Goal: Task Accomplishment & Management: Complete application form

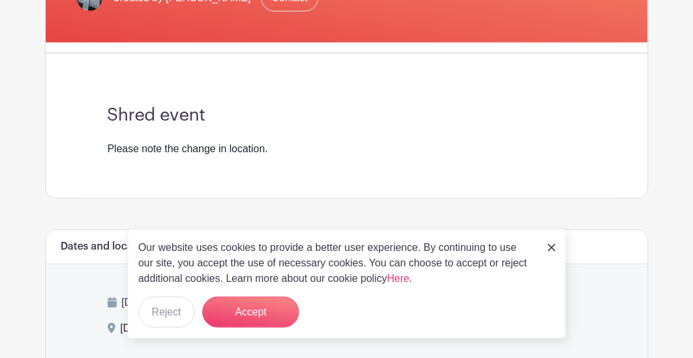
scroll to position [300, 0]
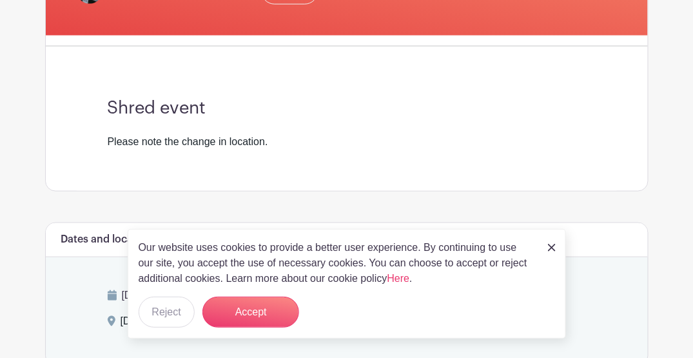
click at [551, 243] on link at bounding box center [552, 246] width 8 height 15
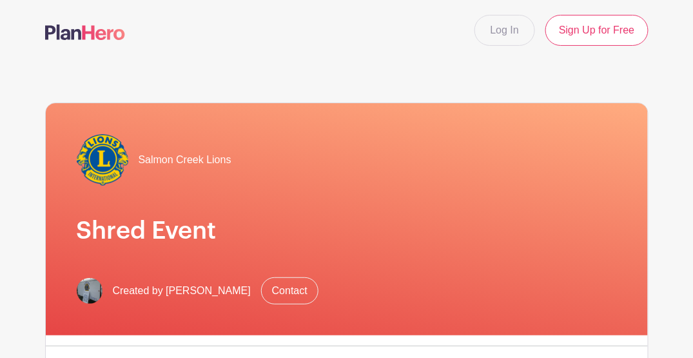
scroll to position [0, 0]
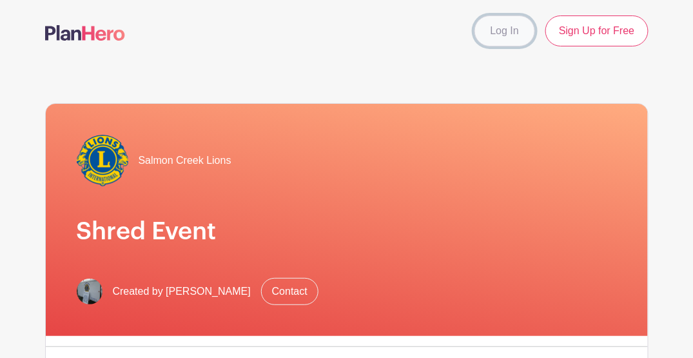
click at [511, 38] on link "Log In" at bounding box center [504, 30] width 61 height 31
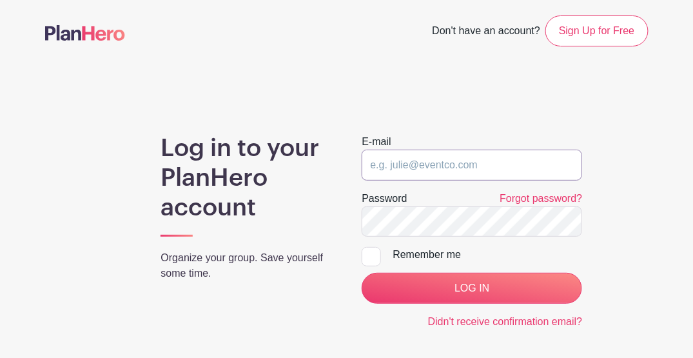
click at [399, 165] on input "email" at bounding box center [471, 164] width 220 height 31
type input "davepage@pacifier.com"
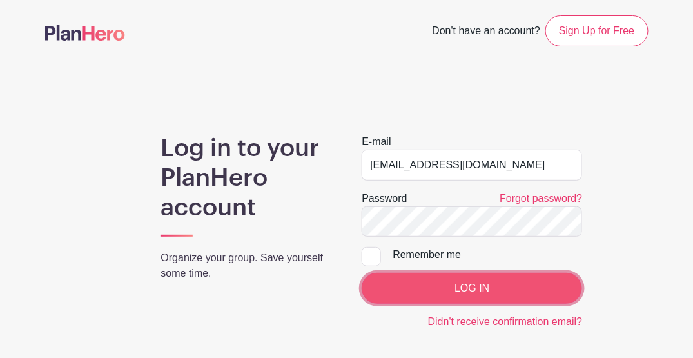
click at [454, 287] on input "LOG IN" at bounding box center [471, 288] width 220 height 31
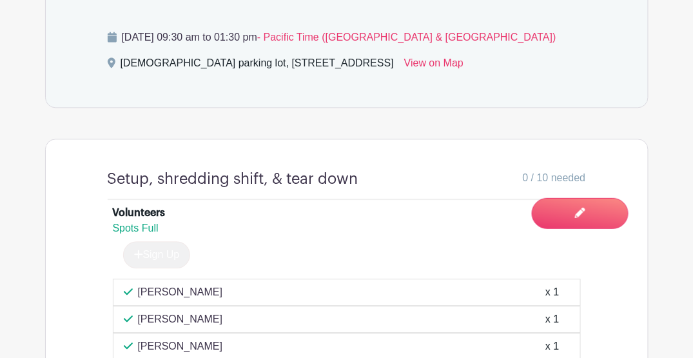
scroll to position [644, 0]
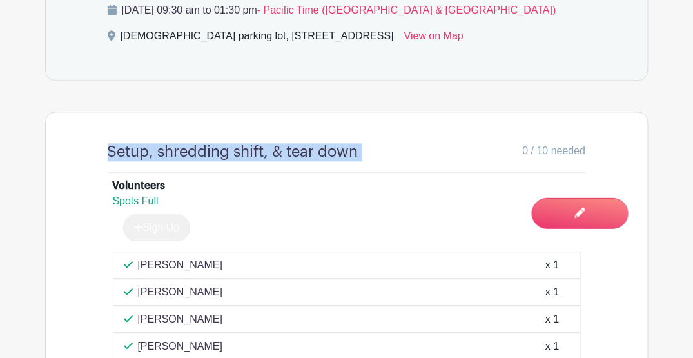
drag, startPoint x: 358, startPoint y: 167, endPoint x: 88, endPoint y: 174, distance: 270.1
click at [88, 174] on div "Setup, shredding shift, & tear down 0 / 10 needed Volunteers Spots Full Sign Up…" at bounding box center [347, 348] width 540 height 472
drag, startPoint x: 88, startPoint y: 174, endPoint x: 120, endPoint y: 166, distance: 33.1
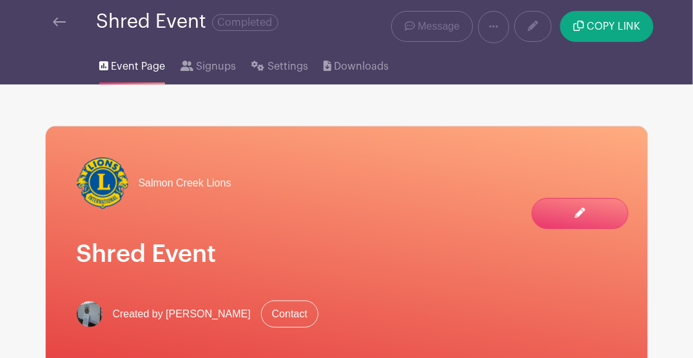
scroll to position [0, 0]
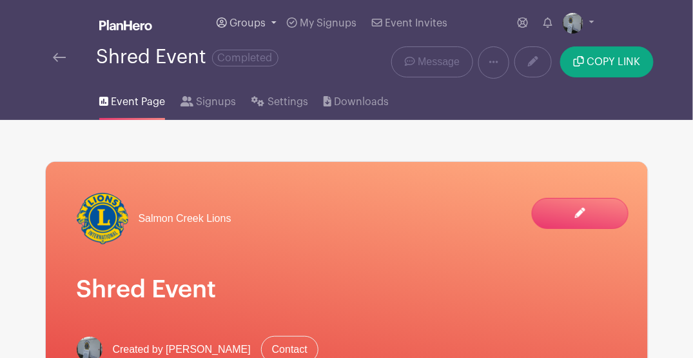
click at [249, 22] on span "Groups" at bounding box center [247, 23] width 36 height 10
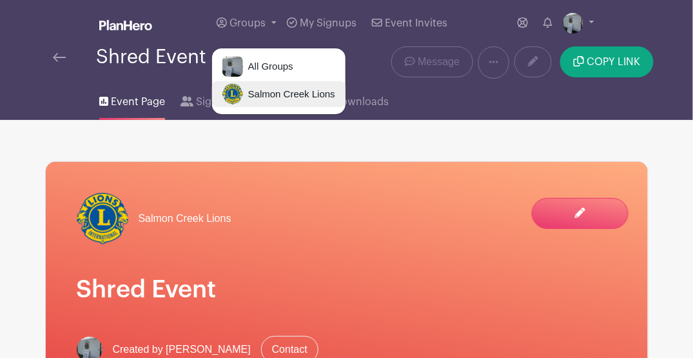
click at [268, 95] on span "Salmon Creek Lions" at bounding box center [289, 94] width 92 height 15
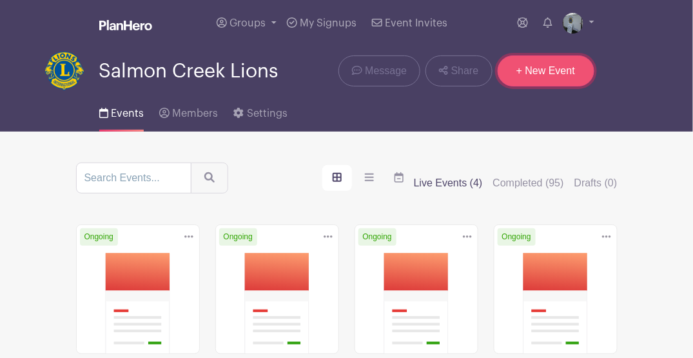
click at [547, 71] on link "+ New Event" at bounding box center [545, 70] width 97 height 31
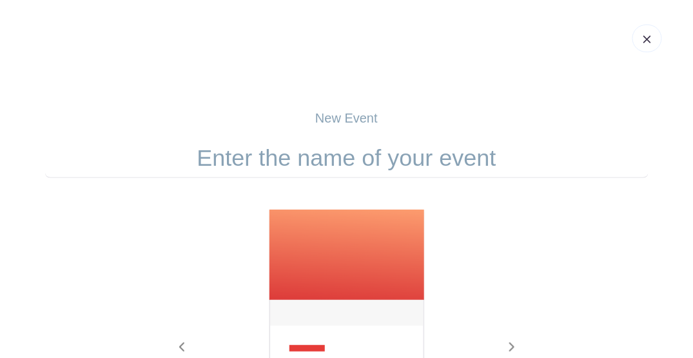
click at [370, 150] on input "text" at bounding box center [346, 158] width 603 height 40
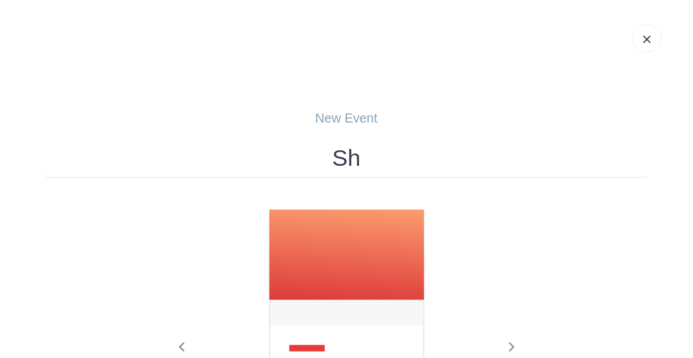
type input "Shred Event"
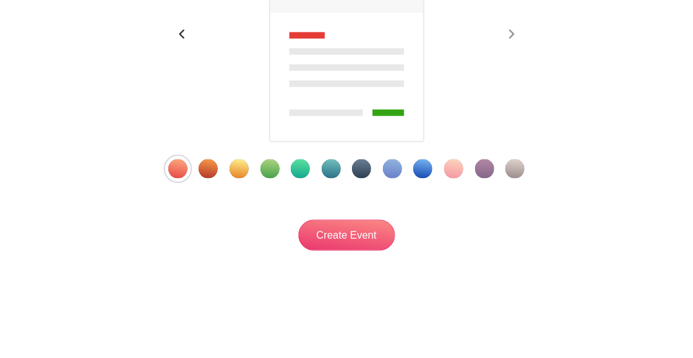
scroll to position [316, 0]
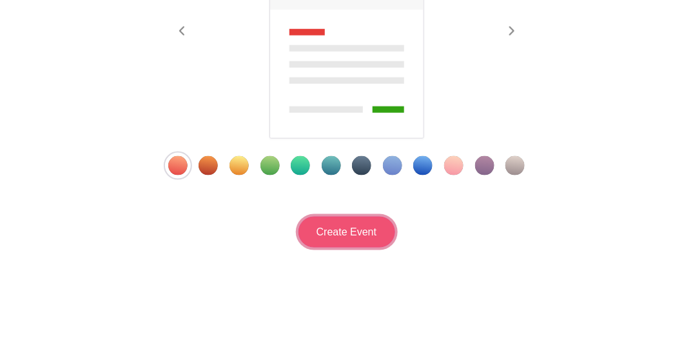
click at [361, 231] on input "Create Event" at bounding box center [346, 232] width 97 height 31
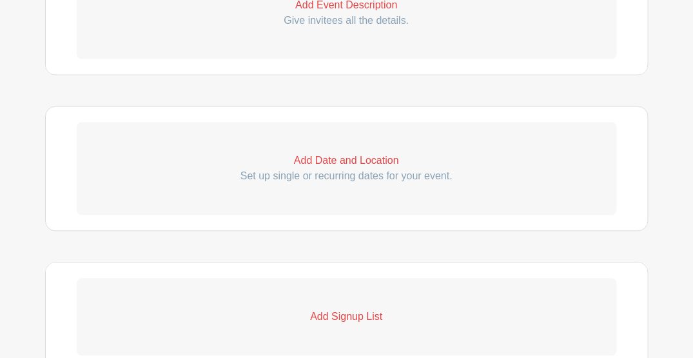
scroll to position [472, 0]
click at [323, 163] on p "Add Date and Location" at bounding box center [347, 160] width 540 height 15
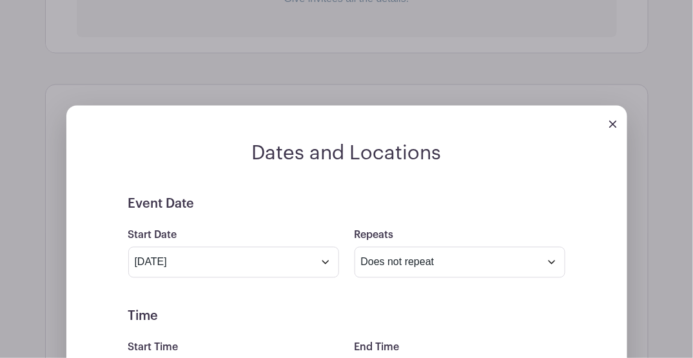
scroll to position [558, 0]
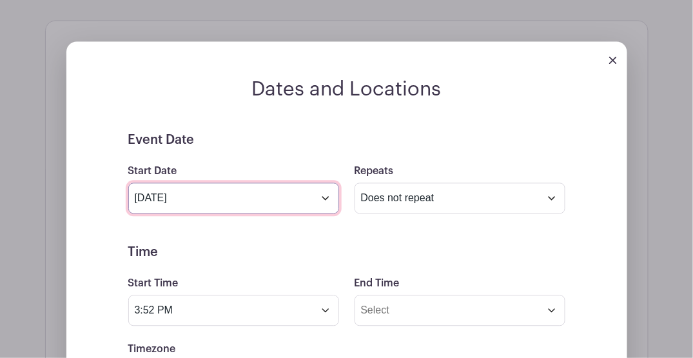
click at [227, 193] on input "[DATE]" at bounding box center [233, 198] width 211 height 31
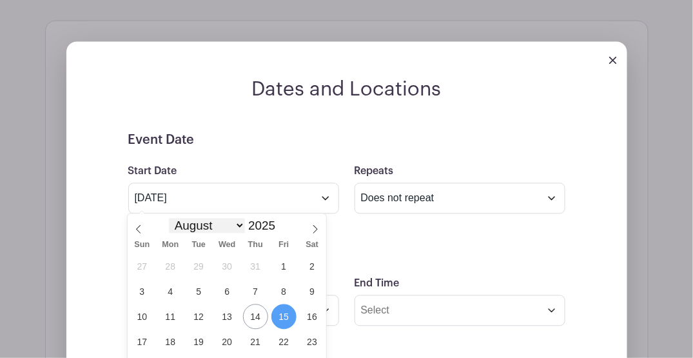
click at [239, 226] on select "January February March April May June July August September October November De…" at bounding box center [207, 225] width 76 height 15
click at [169, 218] on select "January February March April May June July August September October November De…" at bounding box center [207, 225] width 76 height 15
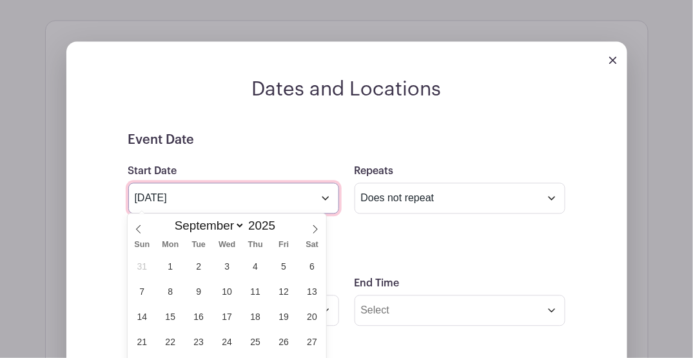
click at [193, 196] on input "[DATE]" at bounding box center [233, 198] width 211 height 31
click at [240, 224] on select "January February March April May June July August September October November De…" at bounding box center [207, 225] width 76 height 15
select select "9"
click at [169, 218] on select "January February March April May June July August September October November De…" at bounding box center [207, 225] width 76 height 15
click at [315, 285] on span "11" at bounding box center [312, 291] width 25 height 25
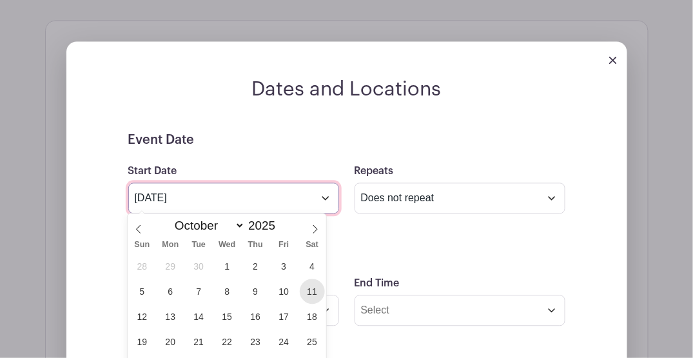
type input "[DATE]"
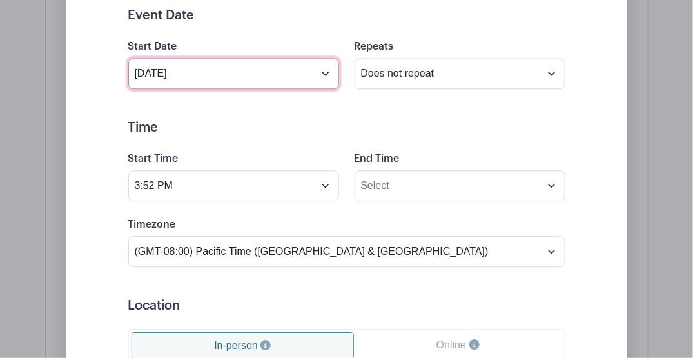
scroll to position [687, 0]
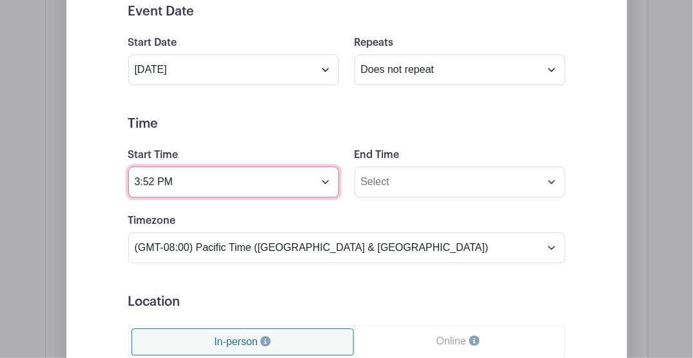
click at [194, 182] on input "3:52 PM" at bounding box center [233, 181] width 211 height 31
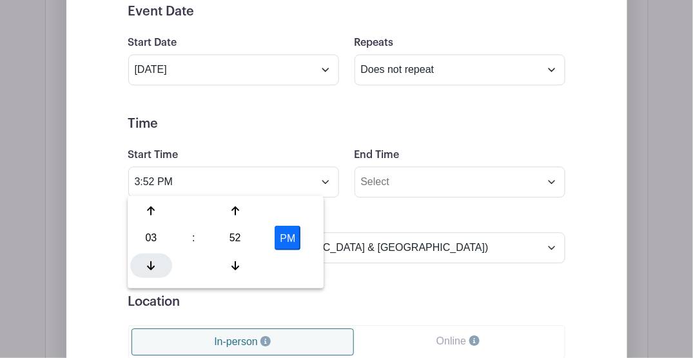
click at [157, 263] on div at bounding box center [151, 265] width 42 height 24
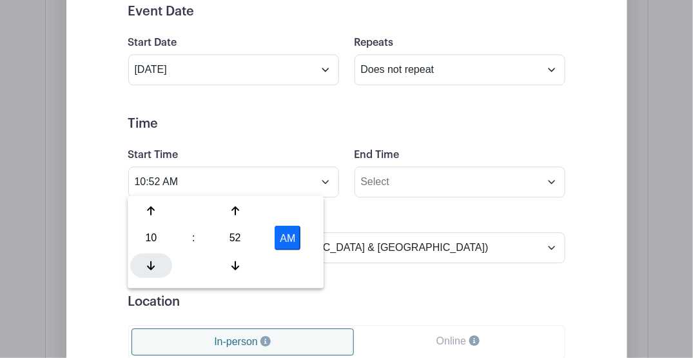
click at [157, 263] on div at bounding box center [151, 265] width 42 height 24
click at [237, 263] on icon at bounding box center [235, 265] width 8 height 10
click at [236, 264] on icon at bounding box center [235, 265] width 8 height 10
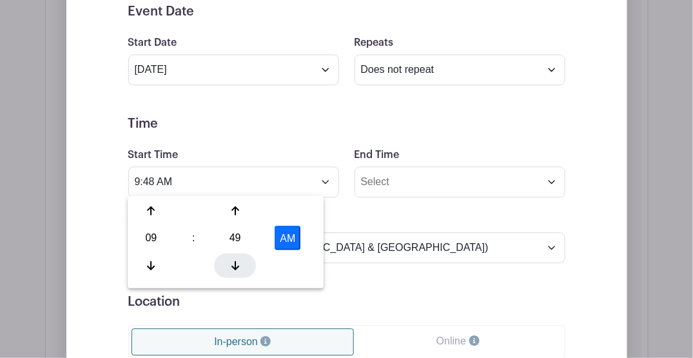
click at [236, 264] on icon at bounding box center [235, 265] width 8 height 10
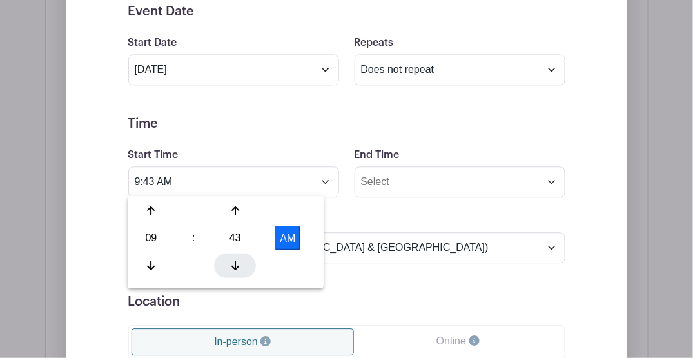
click at [236, 264] on icon at bounding box center [235, 265] width 8 height 10
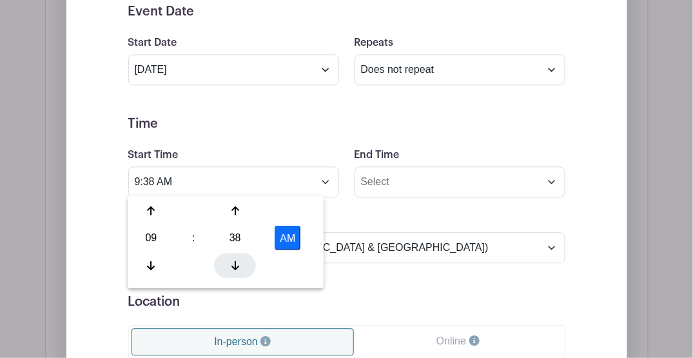
click at [236, 264] on icon at bounding box center [235, 265] width 8 height 10
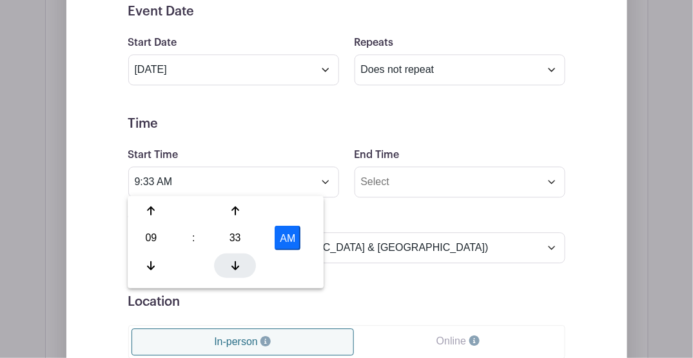
click at [236, 264] on icon at bounding box center [235, 265] width 8 height 10
type input "9:30 AM"
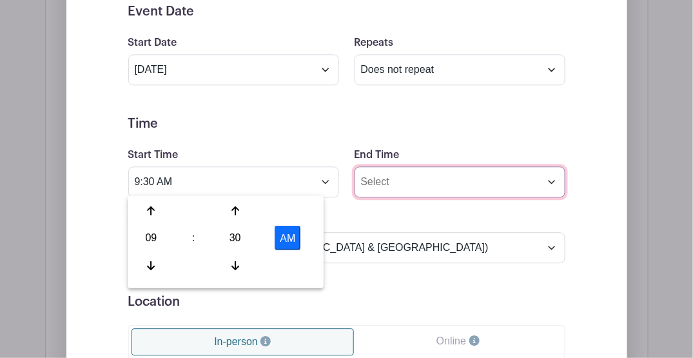
click at [383, 187] on input "End Time" at bounding box center [459, 181] width 211 height 31
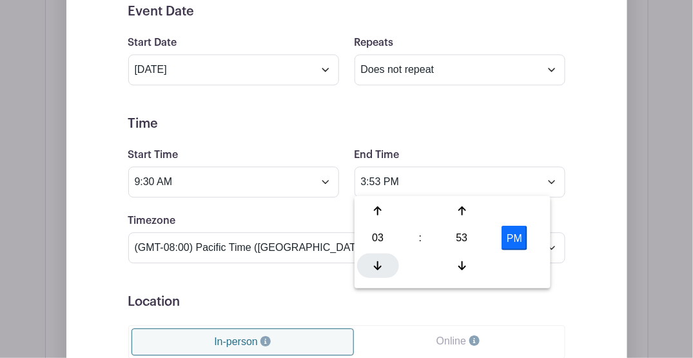
click at [376, 256] on div at bounding box center [378, 265] width 42 height 24
click at [459, 264] on icon at bounding box center [462, 265] width 8 height 10
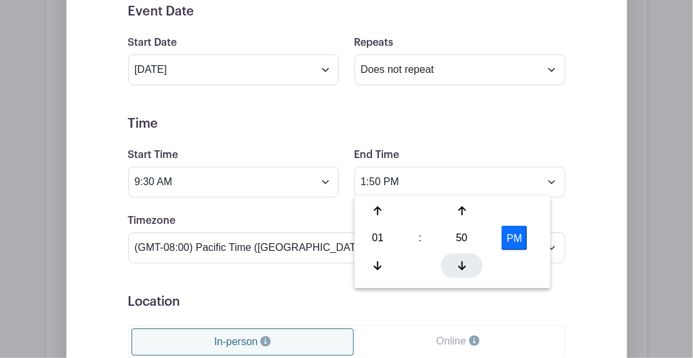
click at [459, 264] on icon at bounding box center [462, 265] width 8 height 10
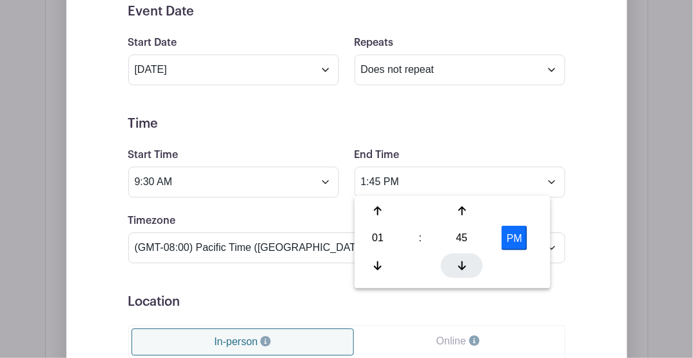
click at [459, 264] on icon at bounding box center [462, 265] width 8 height 10
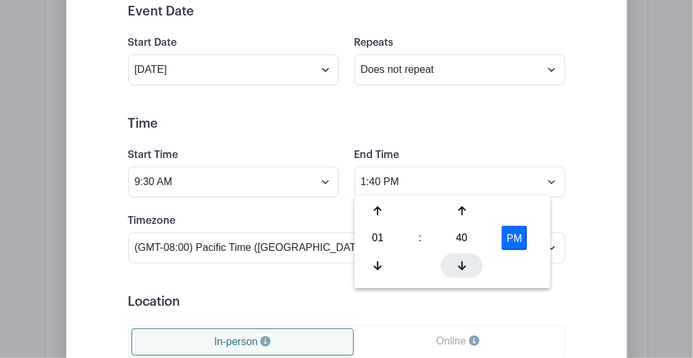
click at [459, 264] on icon at bounding box center [462, 265] width 8 height 10
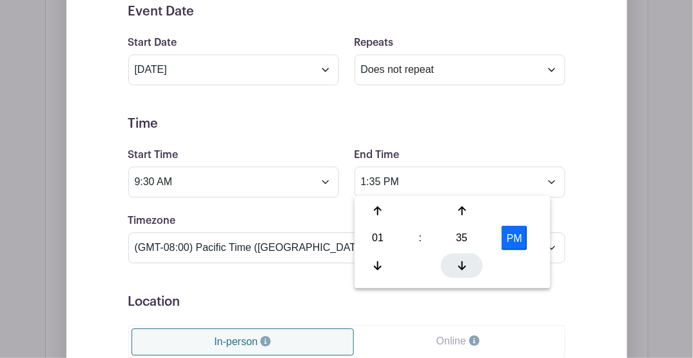
click at [459, 264] on icon at bounding box center [462, 265] width 8 height 10
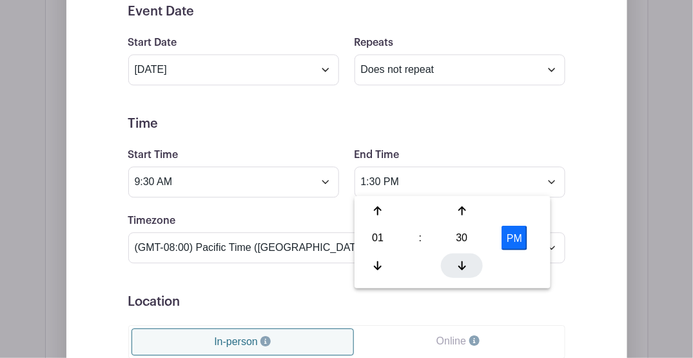
click at [459, 264] on icon at bounding box center [462, 265] width 8 height 10
click at [463, 213] on icon at bounding box center [462, 211] width 8 height 10
type input "1:30 PM"
click at [419, 149] on div "End Time 1:30 PM" at bounding box center [460, 172] width 226 height 50
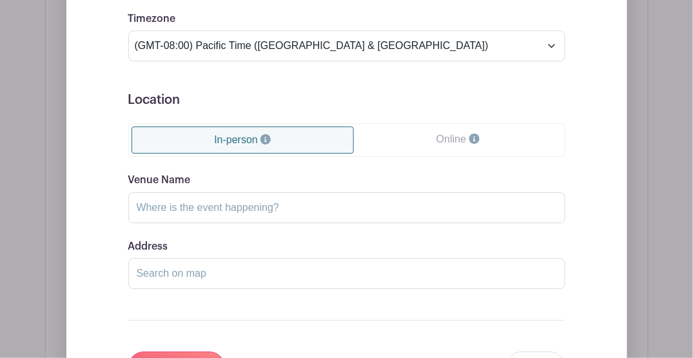
scroll to position [902, 0]
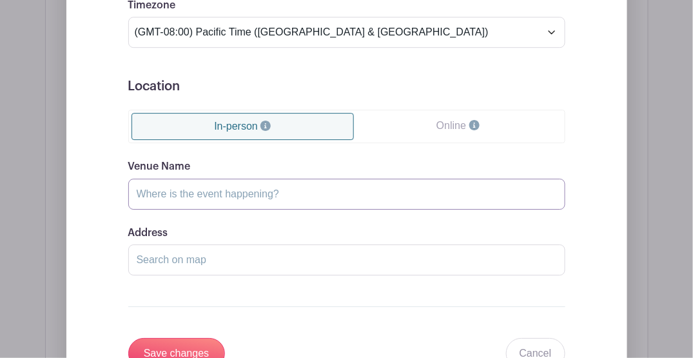
click at [218, 195] on input "Venue Name" at bounding box center [346, 193] width 437 height 31
type input "[DEMOGRAPHIC_DATA] parking lot"
click at [208, 260] on input "Address" at bounding box center [346, 259] width 437 height 31
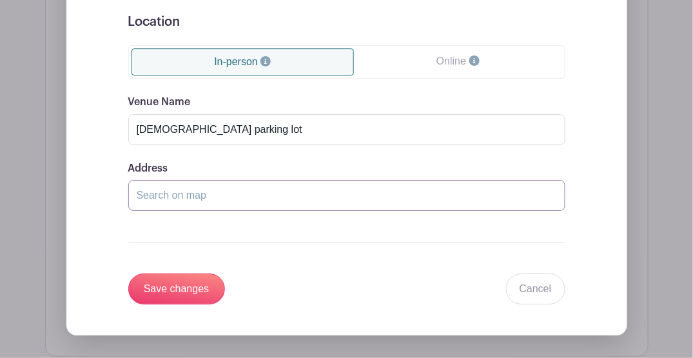
scroll to position [988, 0]
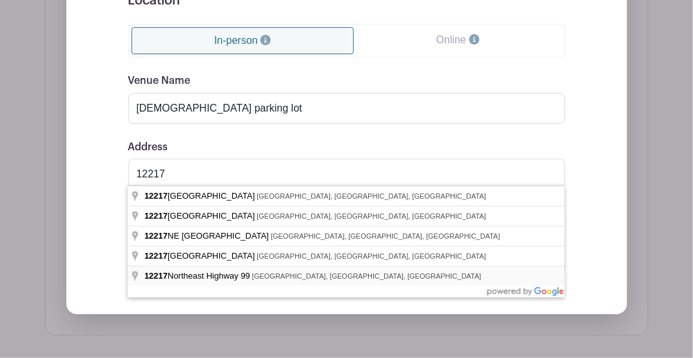
type input "[STREET_ADDRESS]"
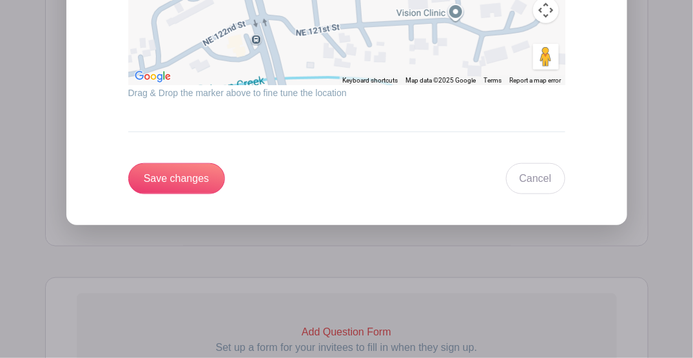
scroll to position [1374, 0]
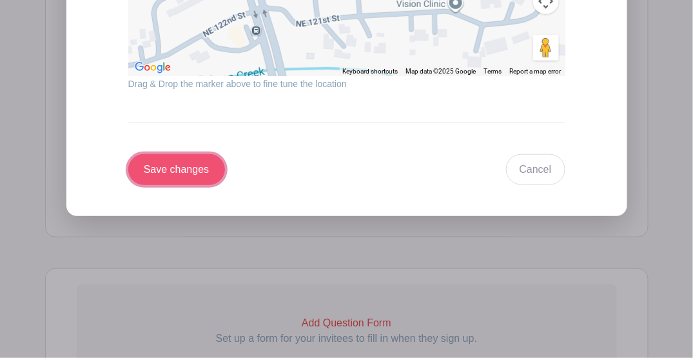
click at [179, 162] on input "Save changes" at bounding box center [176, 169] width 97 height 31
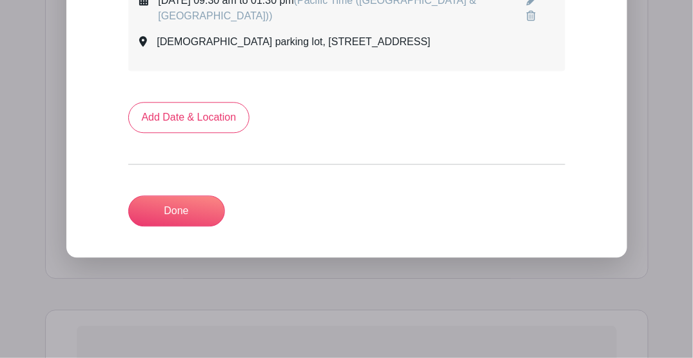
scroll to position [706, 0]
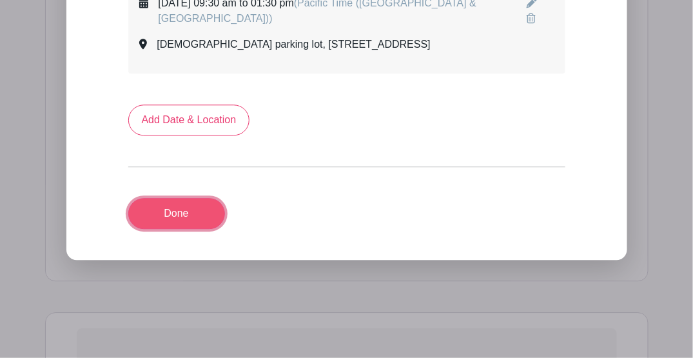
click at [193, 224] on link "Done" at bounding box center [176, 213] width 97 height 31
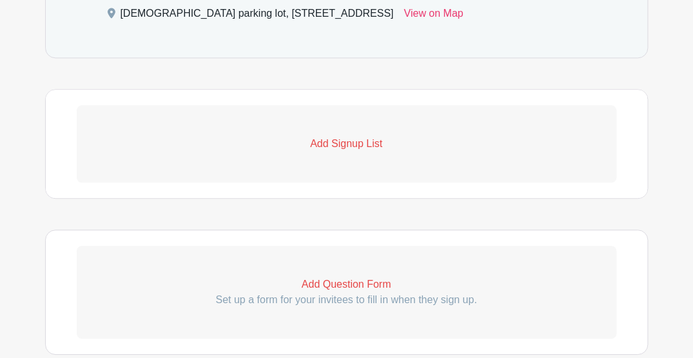
scroll to position [671, 0]
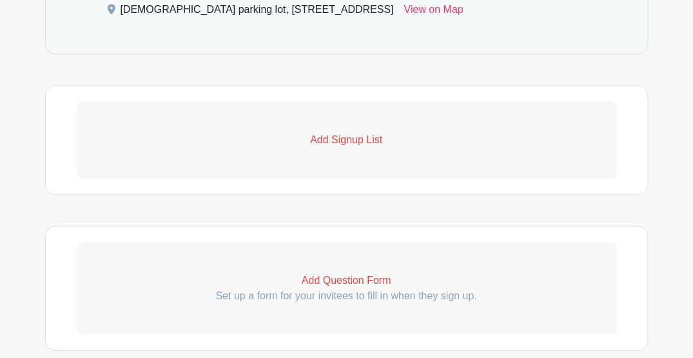
click at [333, 148] on p "Add Signup List" at bounding box center [347, 139] width 540 height 15
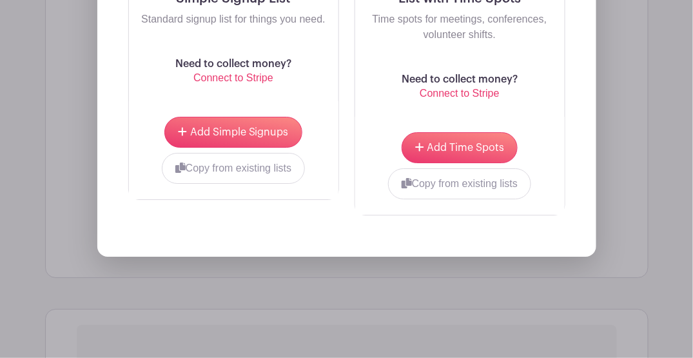
scroll to position [1014, 0]
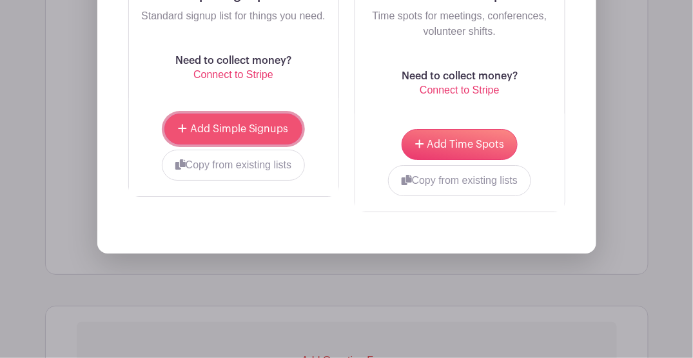
click at [231, 134] on span "Add Simple Signups" at bounding box center [239, 129] width 99 height 10
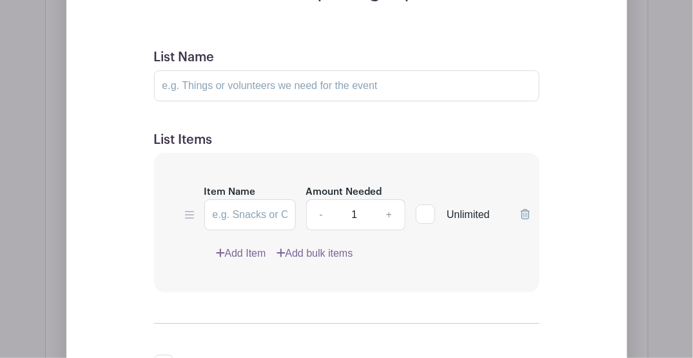
scroll to position [903, 0]
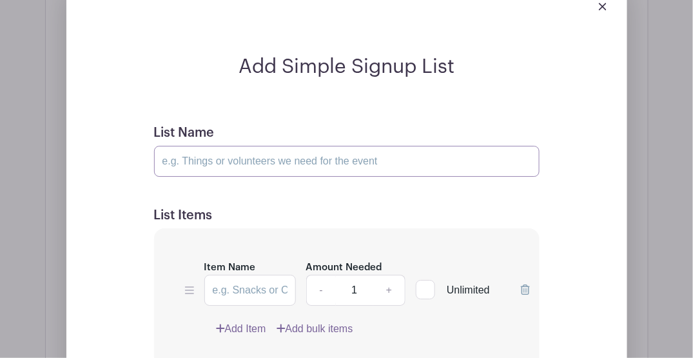
click at [209, 168] on input "List Name" at bounding box center [346, 161] width 385 height 31
paste input "Setup, shredding shift, & tear down"
type input "Setup, shredding shift, & tear down"
click at [166, 210] on form "List Name Setup, shredding shift, & tear down List Items Item Name Amount Neede…" at bounding box center [347, 340] width 416 height 461
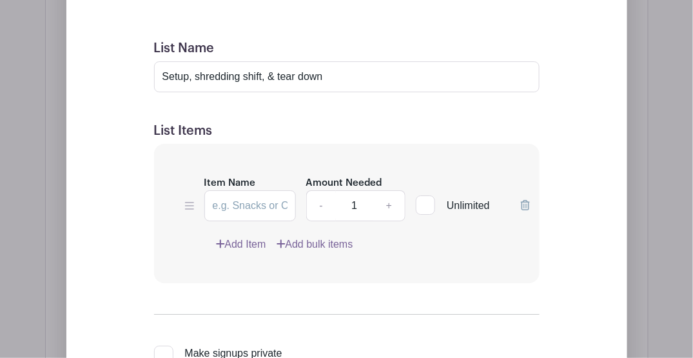
scroll to position [989, 0]
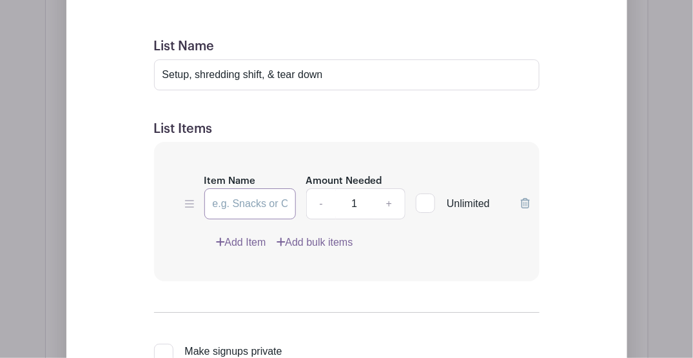
click at [257, 219] on input "Item Name" at bounding box center [249, 203] width 91 height 31
type input "Volunteers"
click at [390, 210] on link "+" at bounding box center [389, 203] width 32 height 31
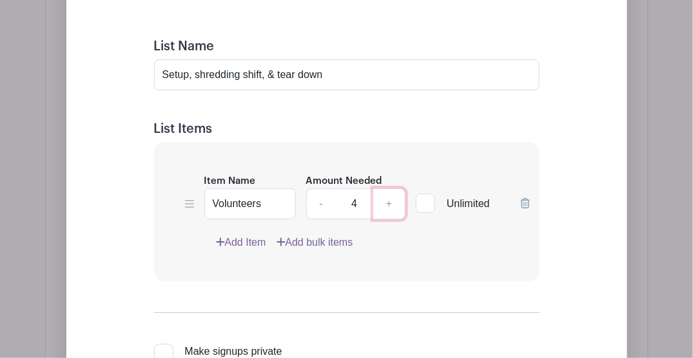
click at [390, 210] on link "+" at bounding box center [389, 203] width 32 height 31
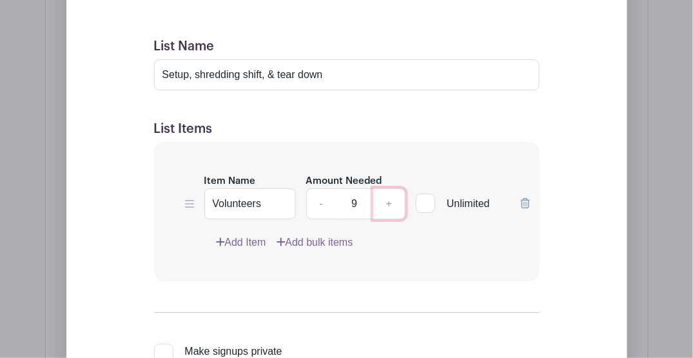
click at [390, 210] on link "+" at bounding box center [389, 203] width 32 height 31
type input "10"
click at [374, 173] on div "Item Name Volunteers Amount Needed - 10 + Unlimited Add Item Add bulk items" at bounding box center [346, 212] width 385 height 140
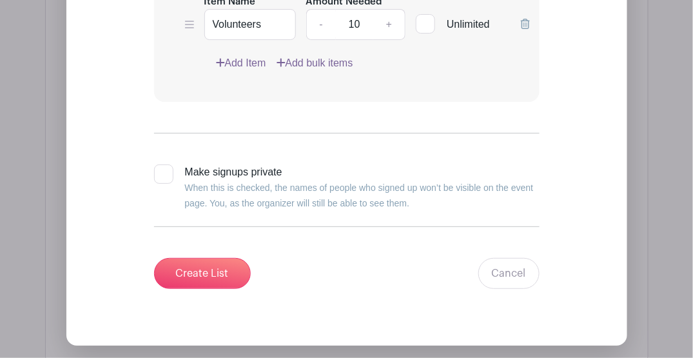
scroll to position [1247, 0]
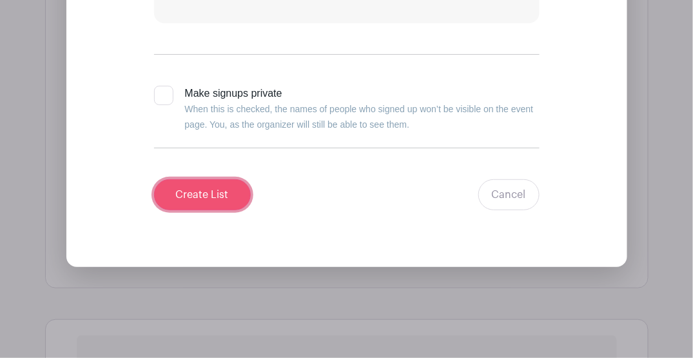
click at [220, 206] on input "Create List" at bounding box center [202, 194] width 97 height 31
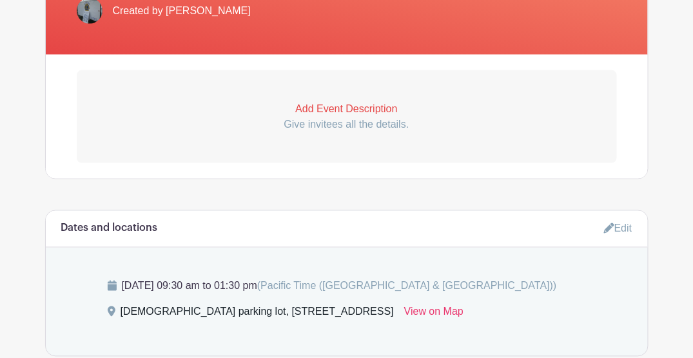
scroll to position [369, 0]
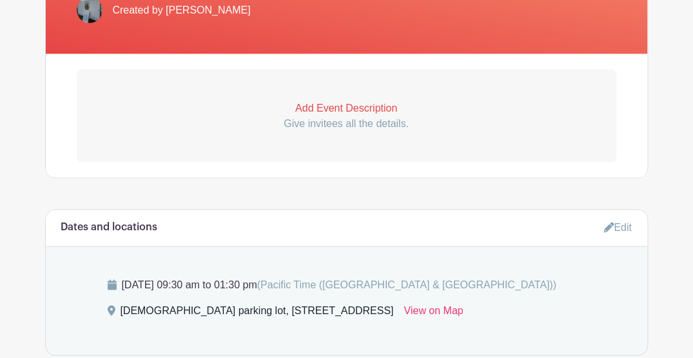
click at [323, 108] on p "Add Event Description" at bounding box center [347, 108] width 540 height 15
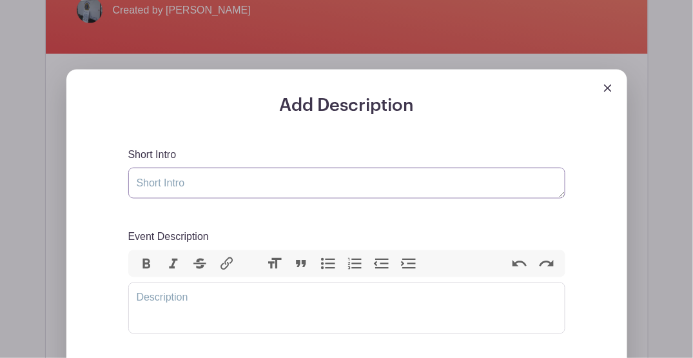
click at [240, 180] on textarea "Short Intro" at bounding box center [346, 183] width 437 height 31
type textarea "j"
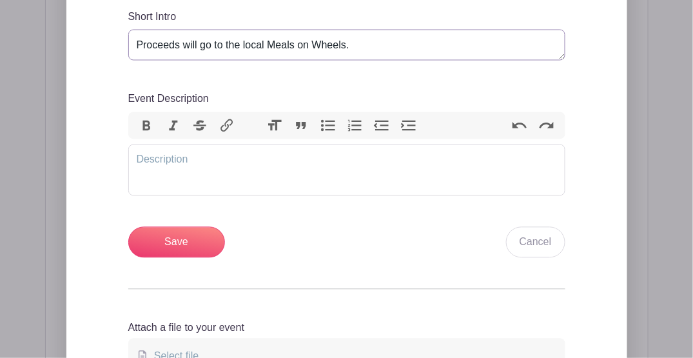
scroll to position [584, 0]
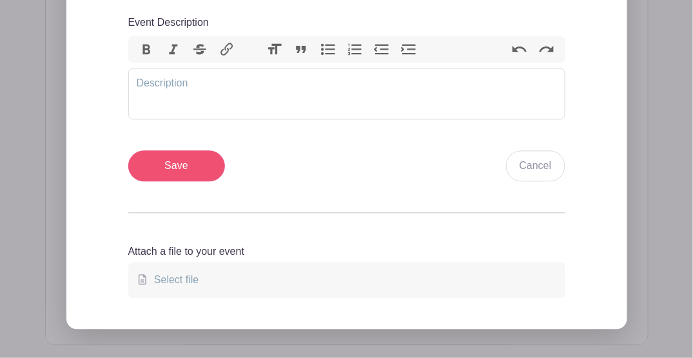
type textarea "Proceeds will go to the local Meals on Wheels."
click at [197, 168] on input "Save" at bounding box center [176, 165] width 97 height 31
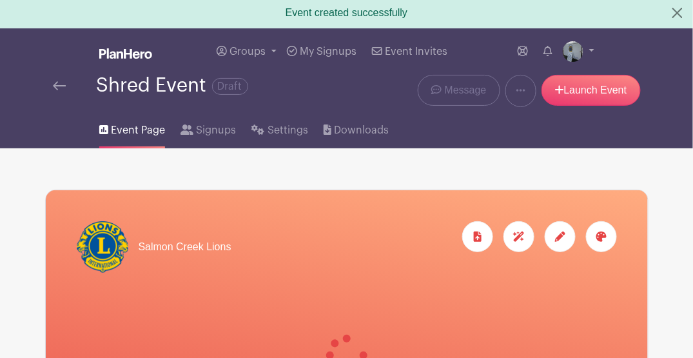
scroll to position [0, 0]
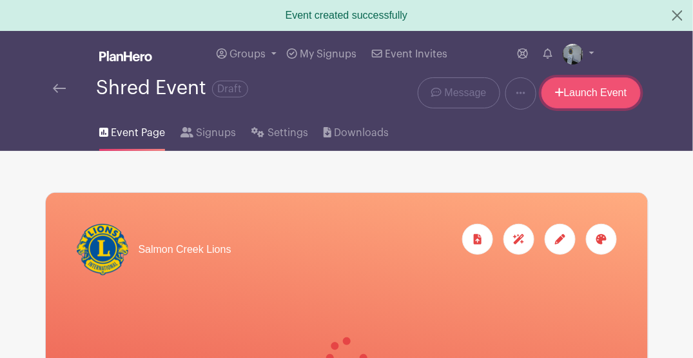
click at [571, 93] on link "Launch Event" at bounding box center [590, 92] width 99 height 31
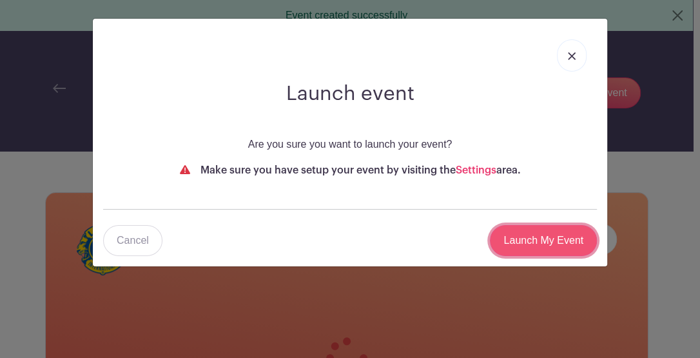
click at [549, 245] on input "Launch My Event" at bounding box center [543, 240] width 107 height 31
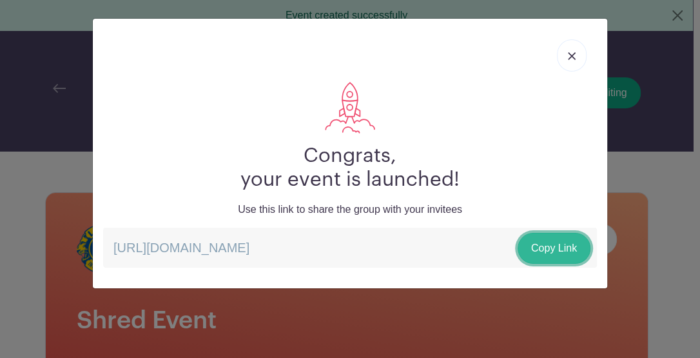
click at [546, 247] on link "Copy Link" at bounding box center [553, 248] width 73 height 31
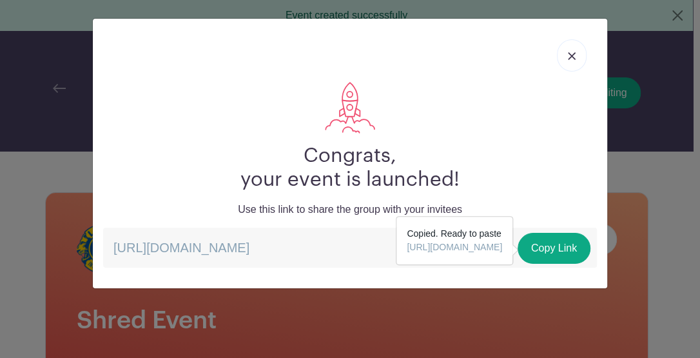
click at [575, 55] on link at bounding box center [572, 55] width 30 height 32
